Goal: Navigation & Orientation: Understand site structure

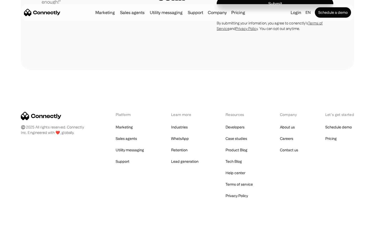
scroll to position [1449, 0]
